Goal: Transaction & Acquisition: Purchase product/service

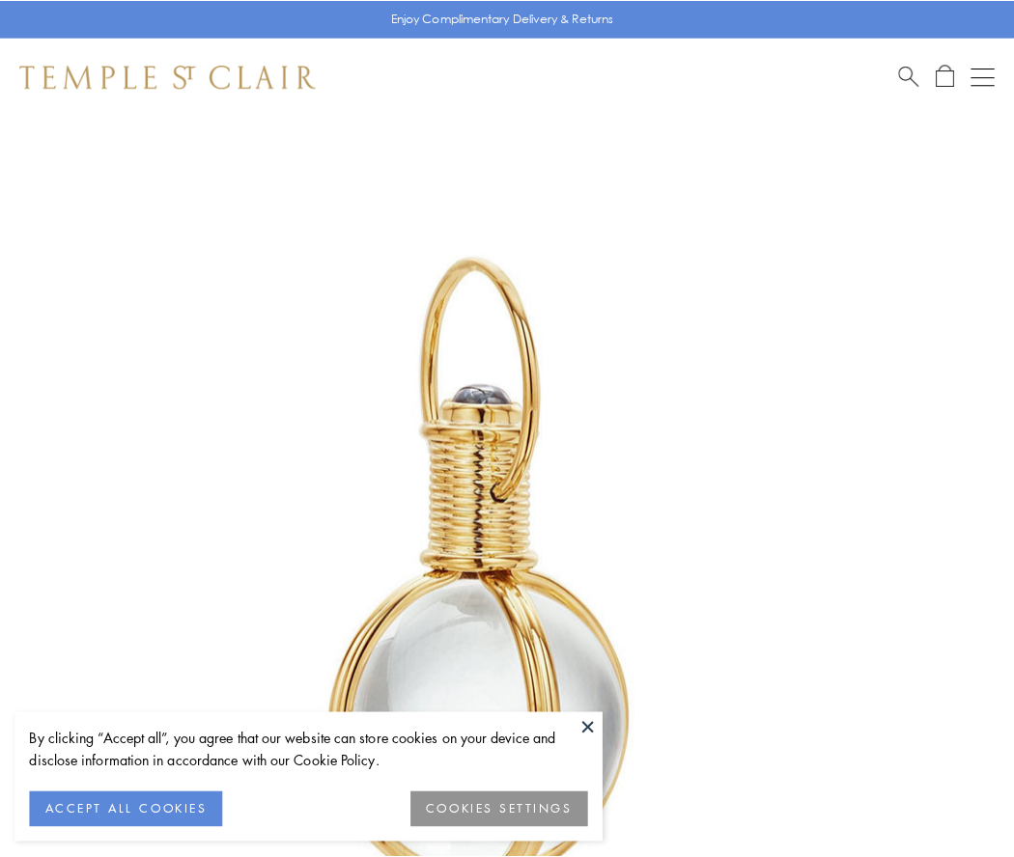
scroll to position [504, 0]
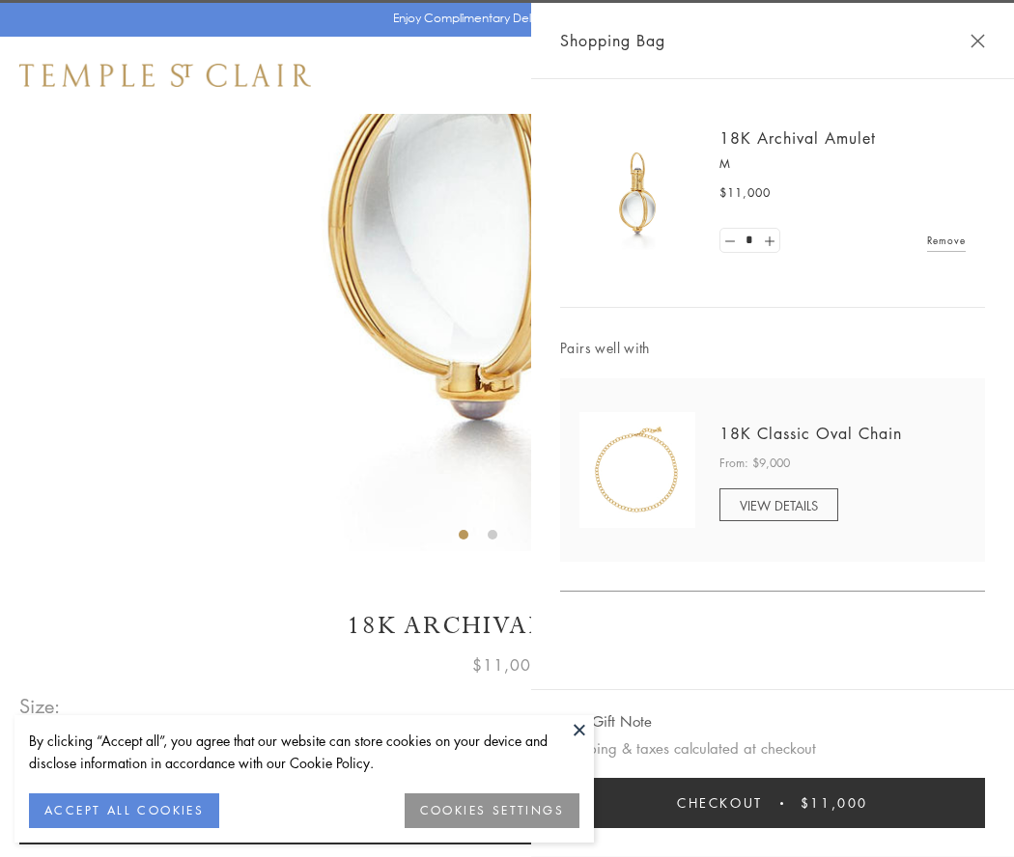
click at [773, 803] on button "Checkout $11,000" at bounding box center [772, 803] width 425 height 50
